Goal: Task Accomplishment & Management: Use online tool/utility

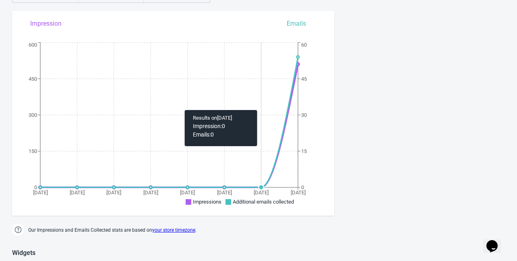
scroll to position [64, 0]
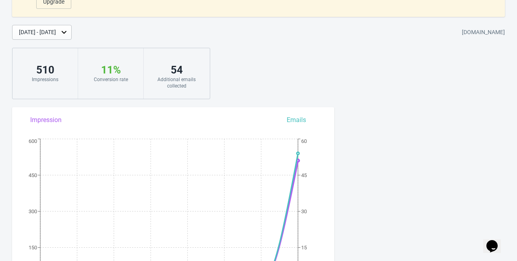
click at [181, 78] on div "Additional emails collected" at bounding box center [176, 82] width 49 height 13
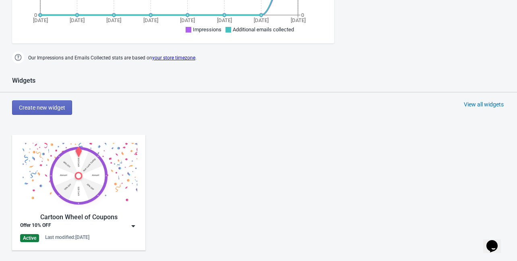
scroll to position [326, 0]
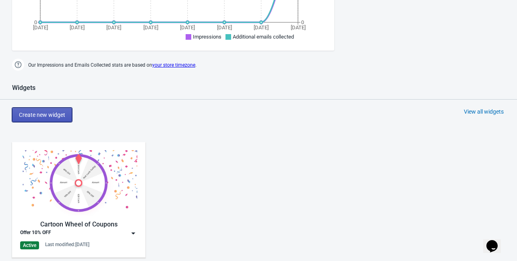
click at [55, 115] on span "Create new widget" at bounding box center [42, 115] width 46 height 6
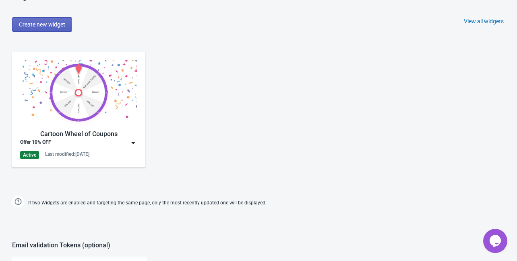
scroll to position [418, 0]
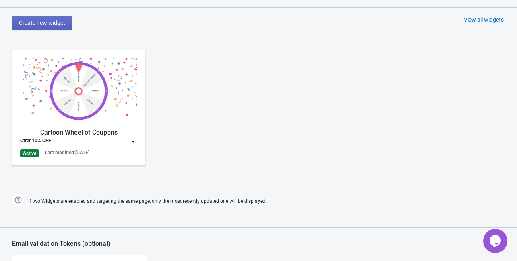
click at [135, 142] on img at bounding box center [133, 142] width 8 height 8
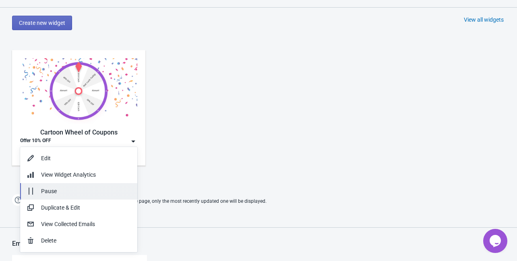
click at [49, 193] on div "Pause" at bounding box center [86, 191] width 90 height 8
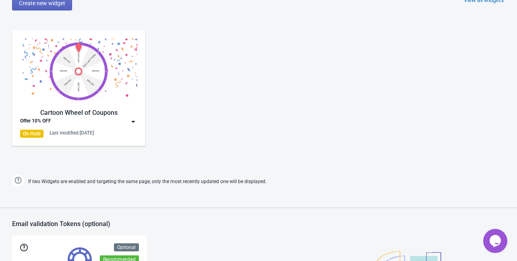
scroll to position [483, 0]
